Goal: Task Accomplishment & Management: Manage account settings

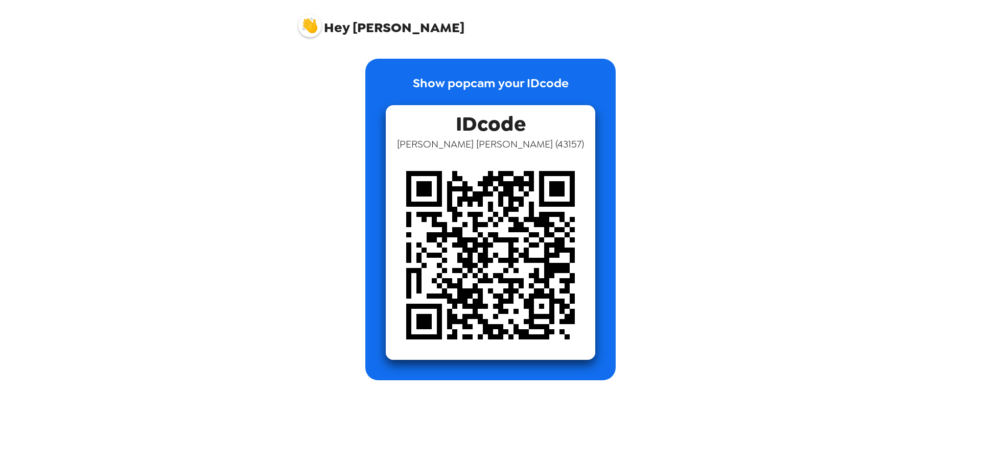
click at [740, 328] on div "Hey [PERSON_NAME] Show popcam your IDcode IDcode [PERSON_NAME] ( 43157 )" at bounding box center [490, 232] width 981 height 465
click at [689, 123] on div "Show popcam your IDcode IDcode Jennifer George ( 43157 )" at bounding box center [490, 211] width 409 height 337
click at [203, 220] on div "Hey Jennifer Show popcam your IDcode IDcode Jennifer George ( 43157 )" at bounding box center [490, 232] width 981 height 465
click at [783, 250] on div "Hey Jennifer Show popcam your IDcode IDcode Jennifer George ( 43157 )" at bounding box center [490, 232] width 981 height 465
click at [782, 232] on div "Hey [PERSON_NAME] Show popcam your IDcode IDcode [PERSON_NAME] ( 43157 )" at bounding box center [490, 232] width 981 height 465
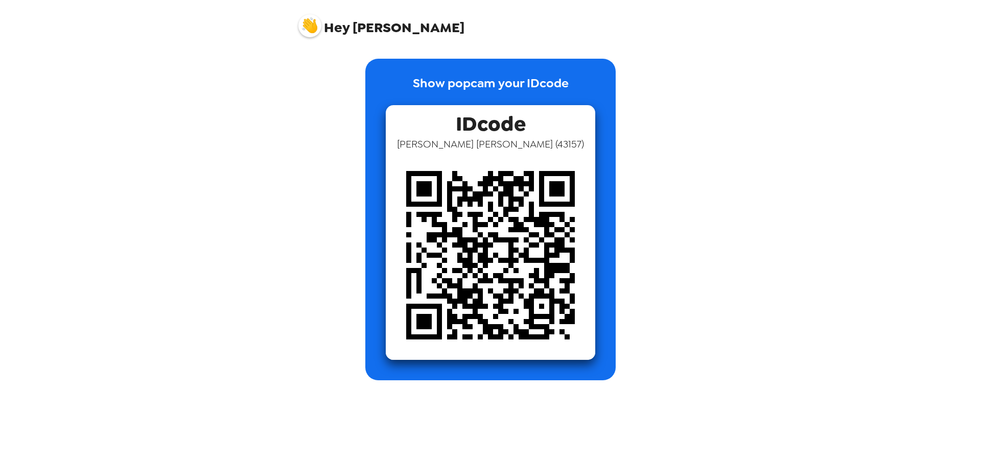
click at [537, 251] on img at bounding box center [490, 255] width 209 height 209
click at [512, 125] on span "IDcode" at bounding box center [491, 121] width 70 height 32
click at [520, 143] on span "Jennifer George ( 43157 )" at bounding box center [490, 143] width 187 height 13
click at [731, 203] on div "Hey Jennifer Show popcam your IDcode IDcode Jennifer George ( 43157 )" at bounding box center [490, 232] width 981 height 465
click at [300, 20] on img at bounding box center [309, 25] width 23 height 23
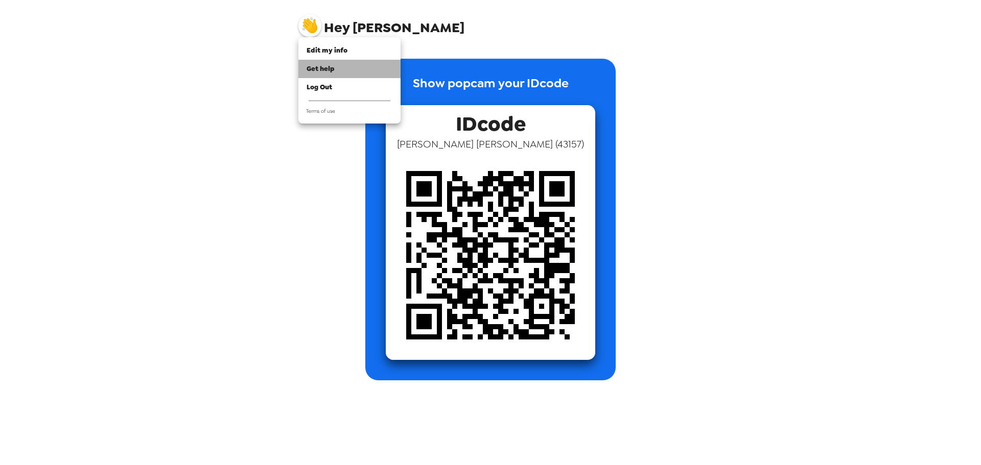
click at [313, 67] on span "Get help" at bounding box center [321, 68] width 28 height 9
click at [343, 54] on span "Edit my info" at bounding box center [327, 50] width 41 height 9
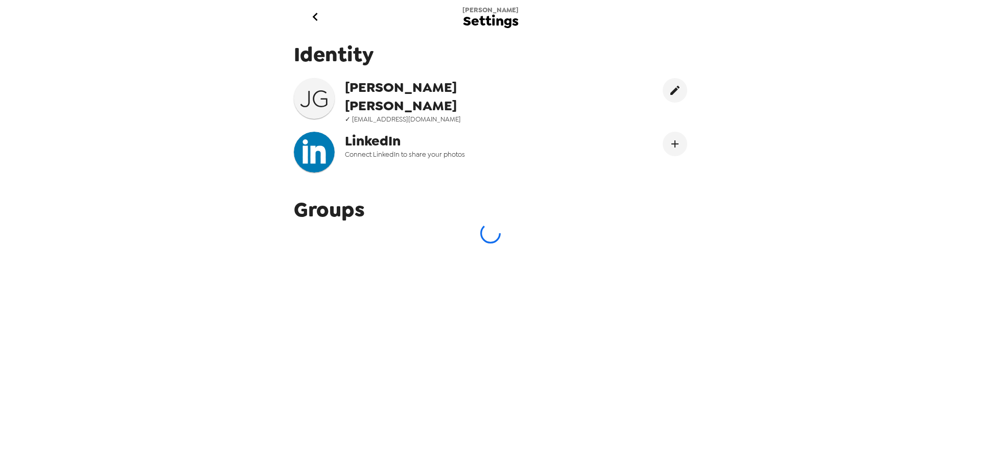
click at [392, 93] on span "Jennifer George" at bounding box center [448, 96] width 206 height 37
click at [695, 259] on div "Jennifer Settings Identity J G Jennifer George ✓ jgeorge@indianachamber.com Lin…" at bounding box center [490, 232] width 981 height 465
click at [682, 166] on div "Identity J G Jennifer George ✓ jgeorge@indianachamber.com LinkedIn Connect Link…" at bounding box center [490, 110] width 409 height 155
click at [669, 141] on icon "Connect LinekdIn" at bounding box center [675, 144] width 12 height 12
click at [799, 300] on div "Jennifer Settings Identity J G Jennifer George ✓ jgeorge@indianachamber.com Lin…" at bounding box center [490, 232] width 981 height 465
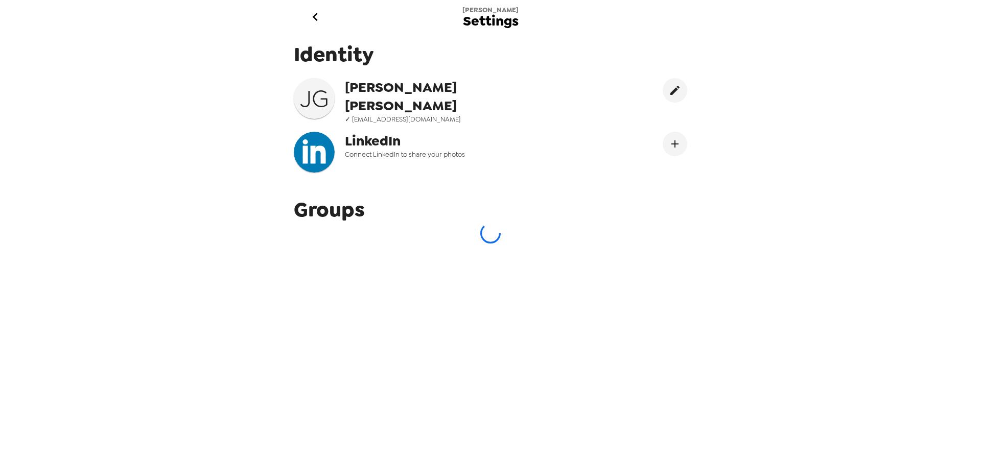
click at [916, 306] on div "Jennifer Settings Identity J G Jennifer George ✓ jgeorge@indianachamber.com Lin…" at bounding box center [490, 232] width 981 height 465
click at [319, 16] on icon "go back" at bounding box center [315, 17] width 16 height 16
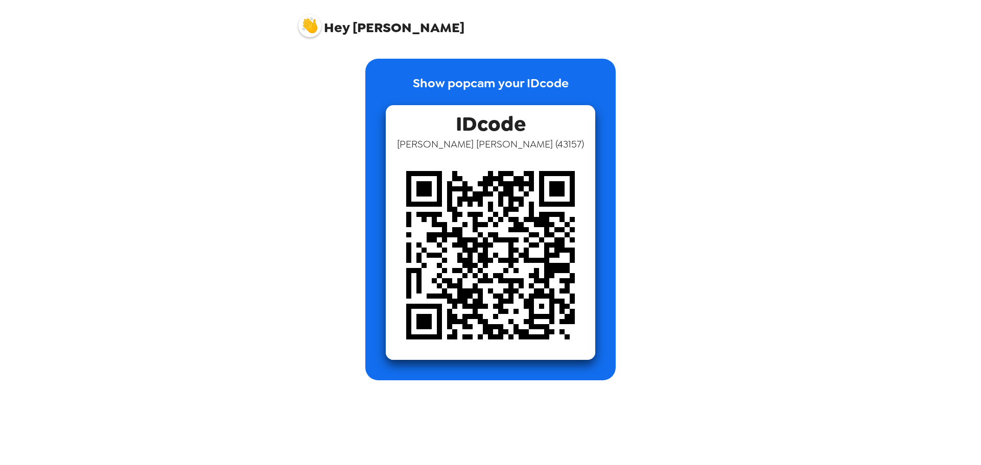
click at [314, 28] on img at bounding box center [309, 25] width 23 height 23
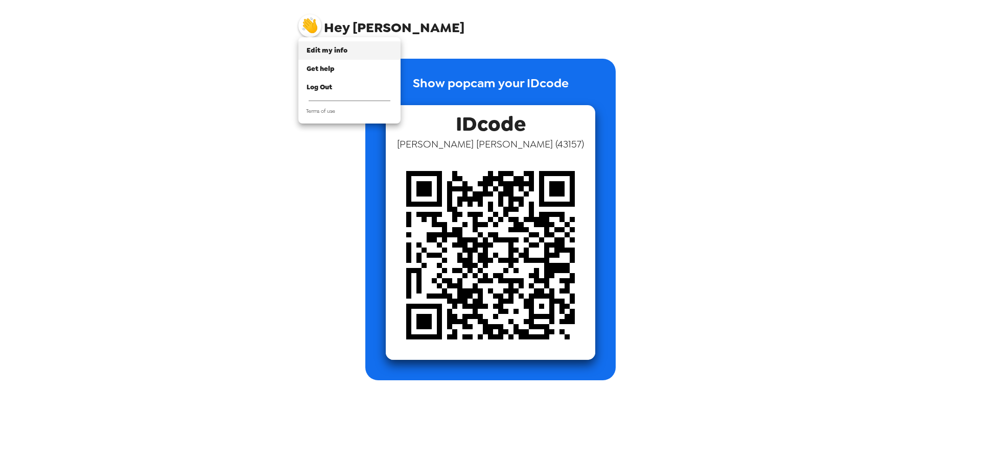
click at [339, 53] on span "Edit my info" at bounding box center [327, 50] width 41 height 9
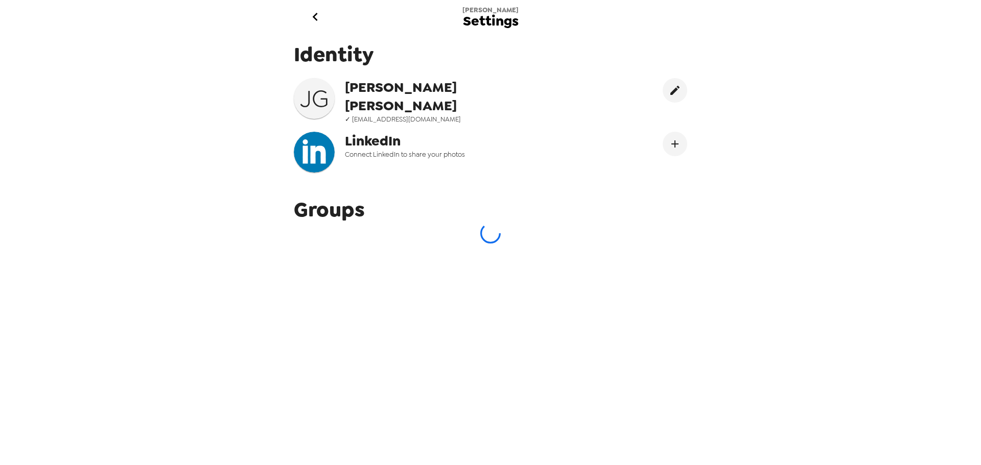
click at [492, 241] on div "Groups" at bounding box center [490, 220] width 409 height 63
click at [493, 338] on div "Identity J G Jennifer George ✓ jgeorge@indianachamber.com LinkedIn Connect Link…" at bounding box center [490, 244] width 409 height 422
click at [311, 18] on icon "go back" at bounding box center [315, 17] width 16 height 16
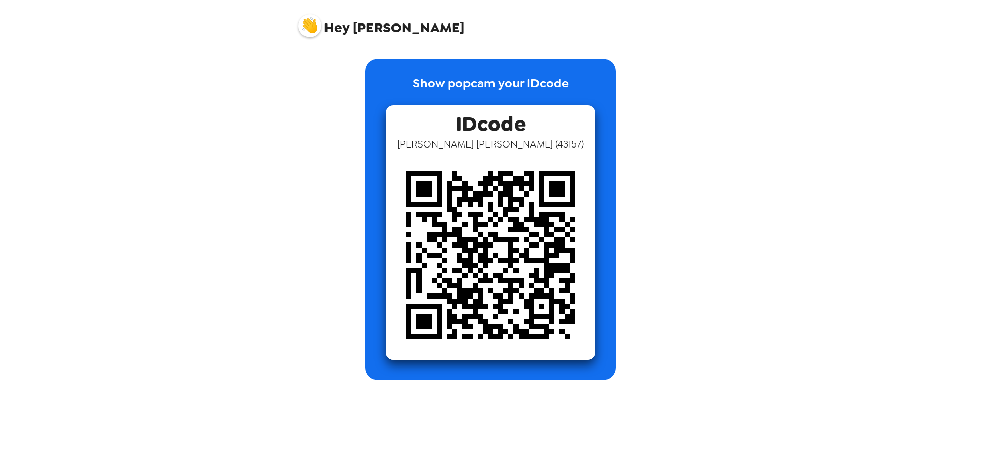
click at [314, 21] on img at bounding box center [309, 25] width 23 height 23
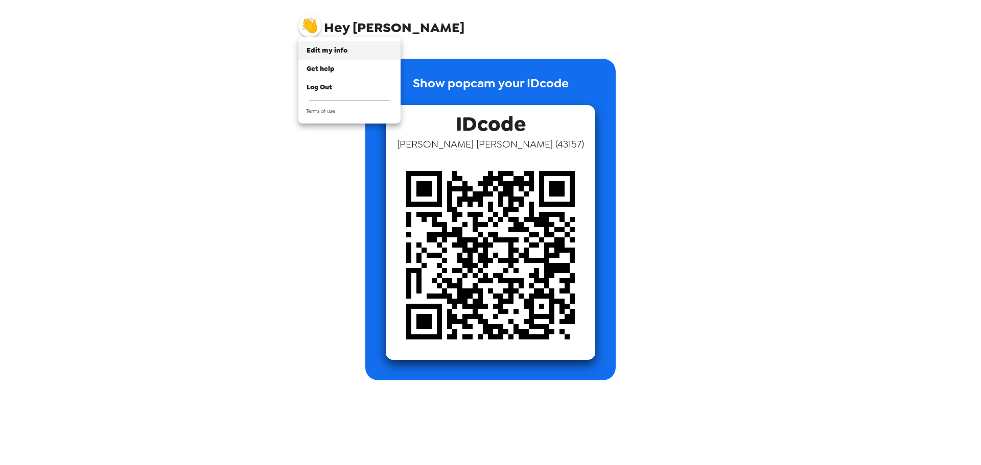
click at [335, 51] on span "Edit my info" at bounding box center [327, 50] width 41 height 9
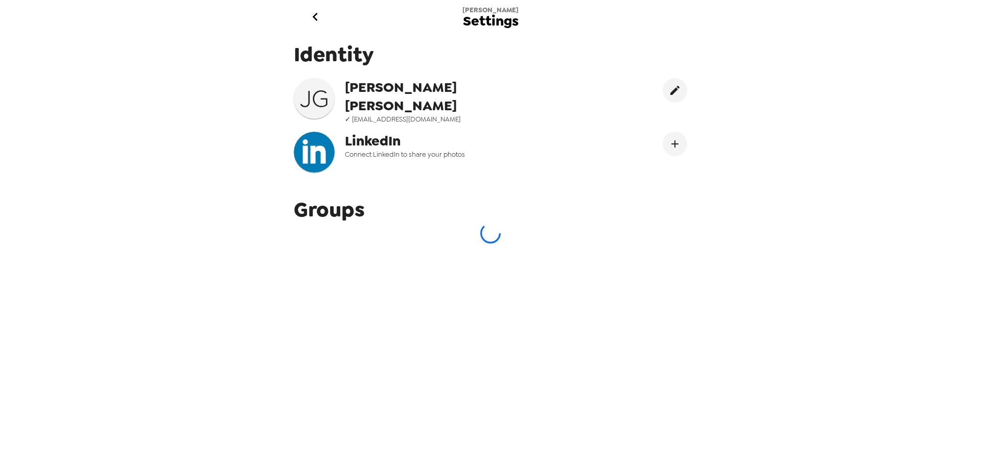
click at [376, 209] on div "Groups" at bounding box center [490, 220] width 409 height 63
click at [791, 302] on div "Jennifer Settings Identity J G Jennifer George ✓ jgeorge@indianachamber.com Lin…" at bounding box center [490, 232] width 981 height 465
